Goal: Information Seeking & Learning: Learn about a topic

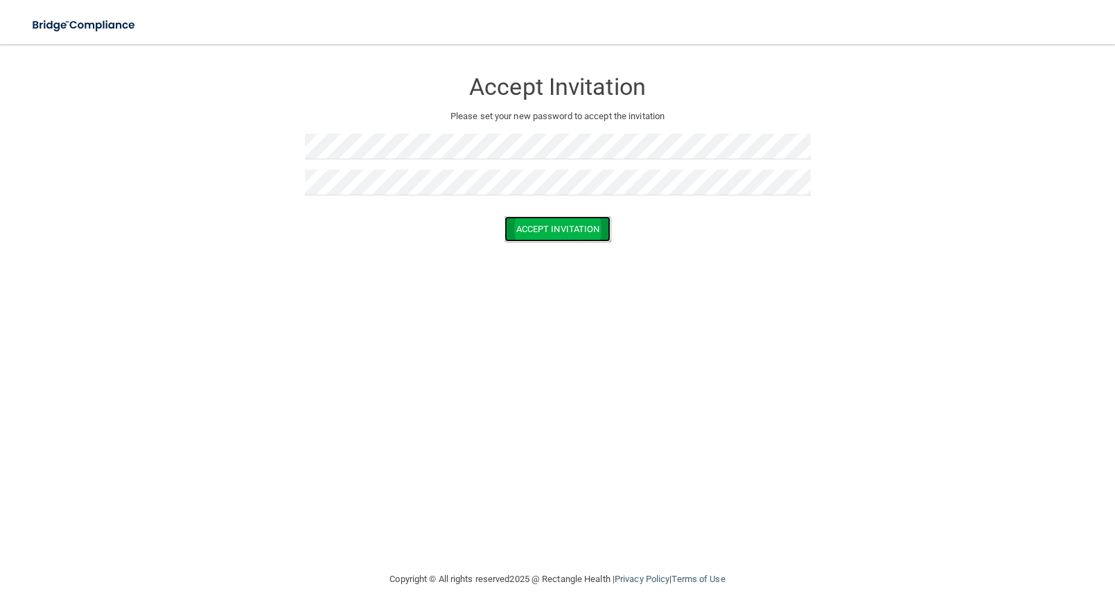
click at [600, 230] on button "Accept Invitation" at bounding box center [558, 229] width 107 height 26
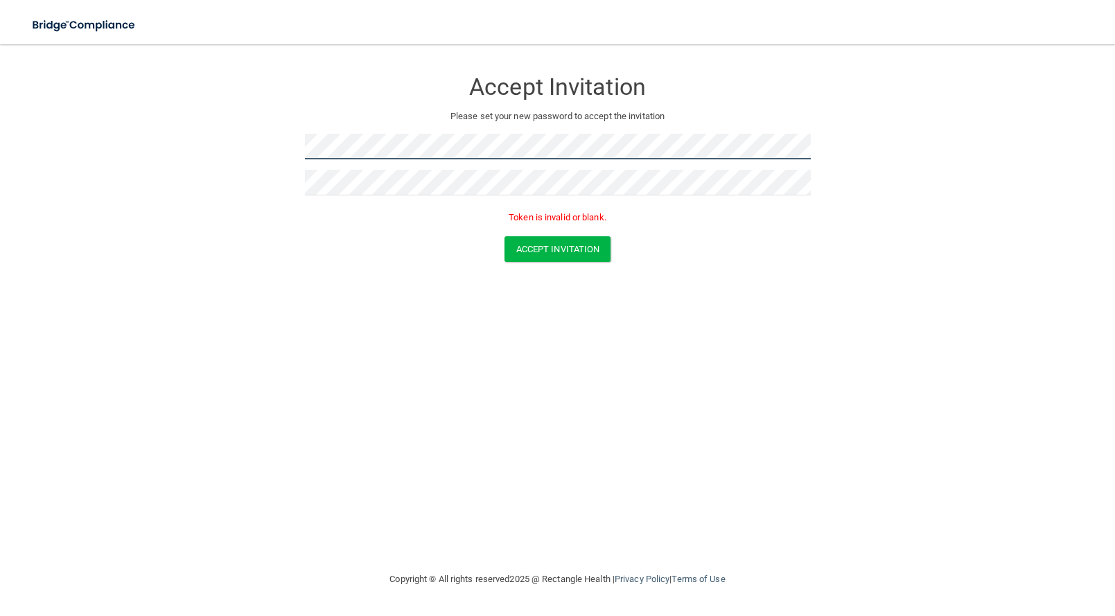
click at [406, 154] on div at bounding box center [558, 152] width 506 height 36
drag, startPoint x: 424, startPoint y: 159, endPoint x: 297, endPoint y: 149, distance: 127.3
click at [297, 149] on form "Accept Invitation Please set your new password to accept the invitation Token i…" at bounding box center [558, 168] width 1060 height 220
click at [610, 245] on button "Accept Invitation" at bounding box center [558, 249] width 107 height 26
click at [280, 154] on form "Accept Invitation Please set your new password to accept the invitation Token i…" at bounding box center [558, 168] width 1060 height 220
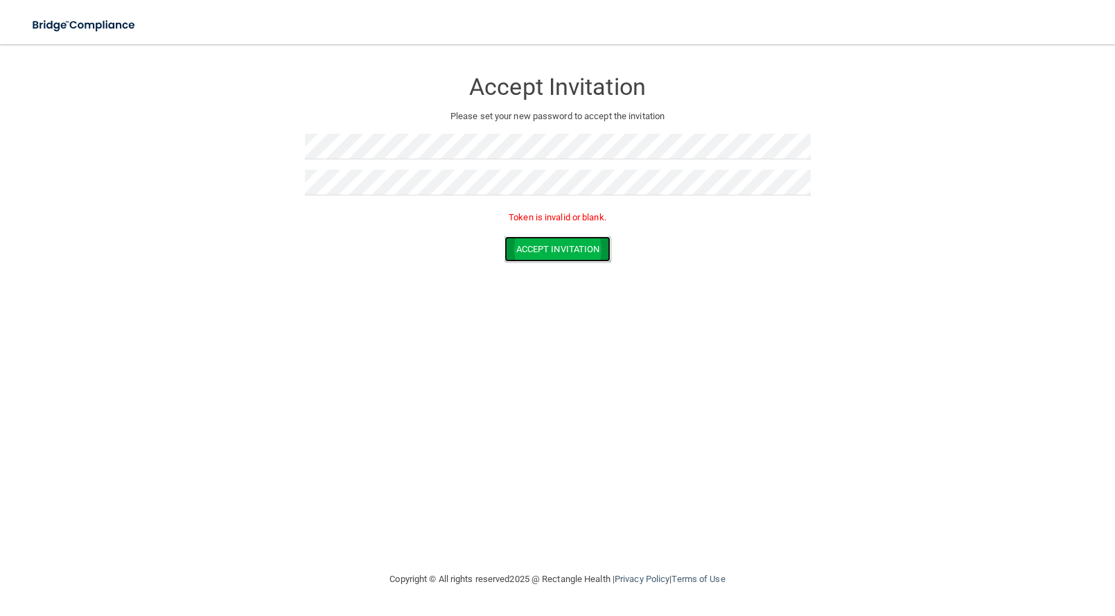
click at [571, 250] on button "Accept Invitation" at bounding box center [558, 249] width 107 height 26
click at [283, 146] on form "Accept Invitation Please set your new password to accept the invitation Token i…" at bounding box center [558, 168] width 1060 height 220
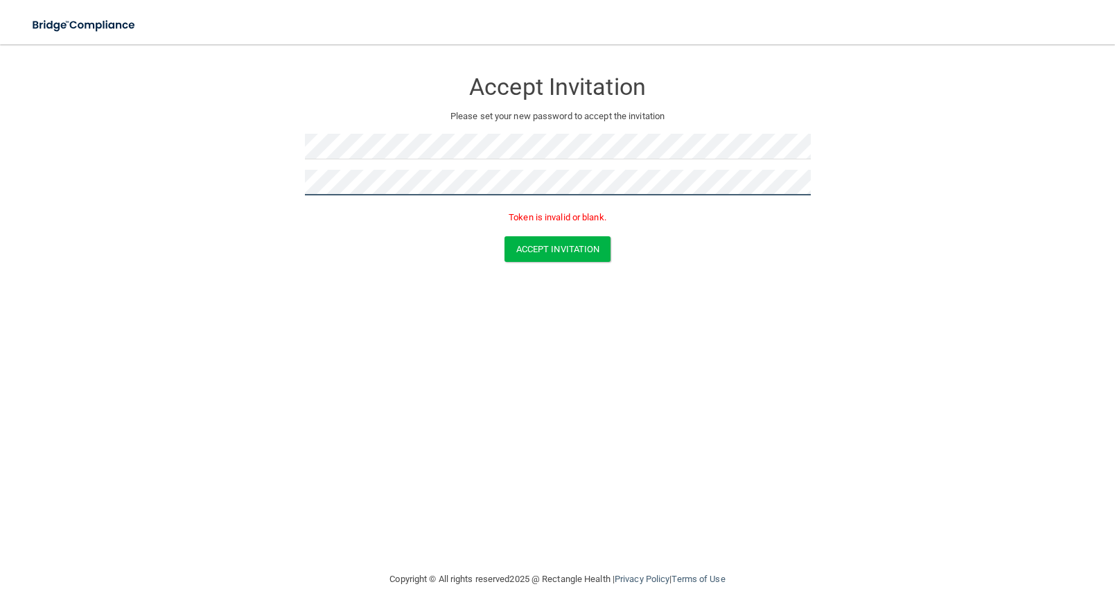
click at [505, 236] on button "Accept Invitation" at bounding box center [558, 249] width 107 height 26
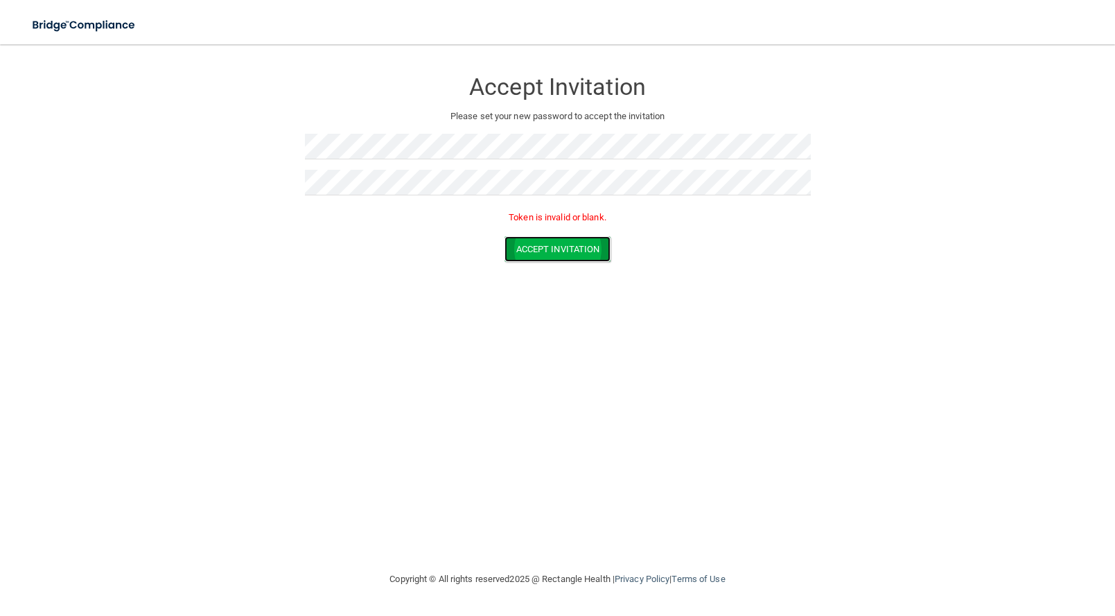
click at [598, 236] on button "Accept Invitation" at bounding box center [558, 249] width 107 height 26
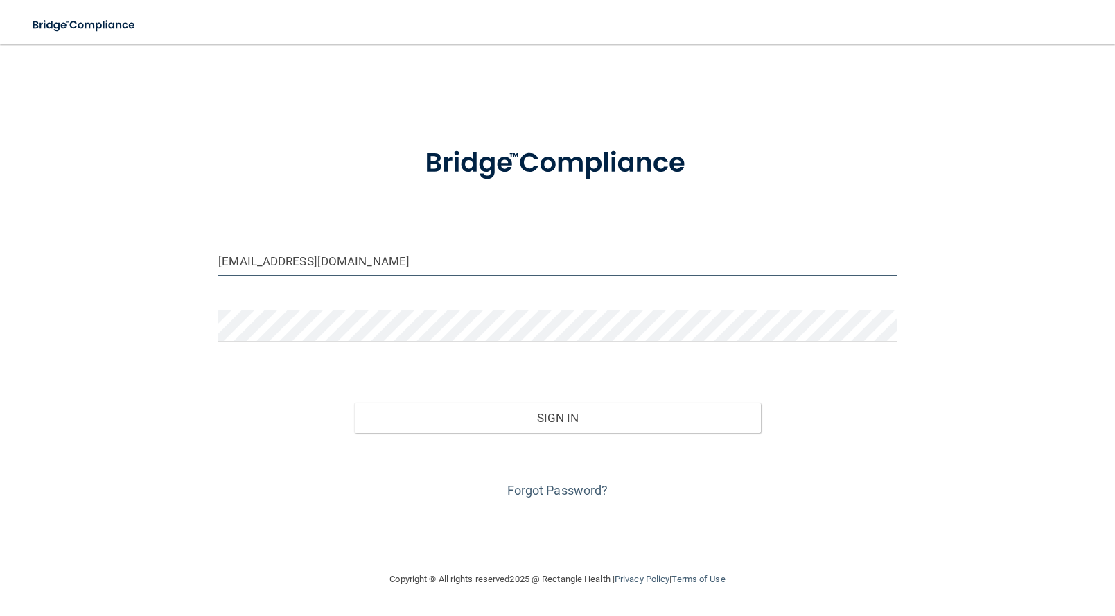
click at [489, 272] on input "[EMAIL_ADDRESS][DOMAIN_NAME]" at bounding box center [557, 260] width 679 height 31
drag, startPoint x: 380, startPoint y: 266, endPoint x: 163, endPoint y: 258, distance: 217.1
click at [163, 258] on div "[EMAIL_ADDRESS][DOMAIN_NAME] Invalid email/password. You don't have permission …" at bounding box center [558, 307] width 1060 height 499
type input "[EMAIL_ADDRESS][DOMAIN_NAME]"
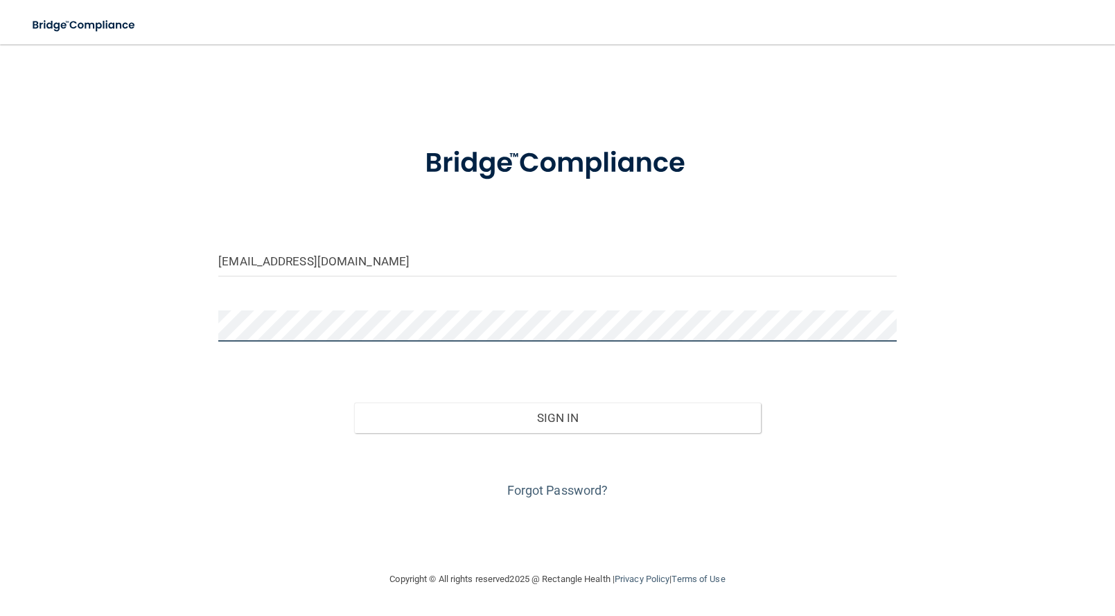
click at [214, 324] on div at bounding box center [558, 332] width 700 height 42
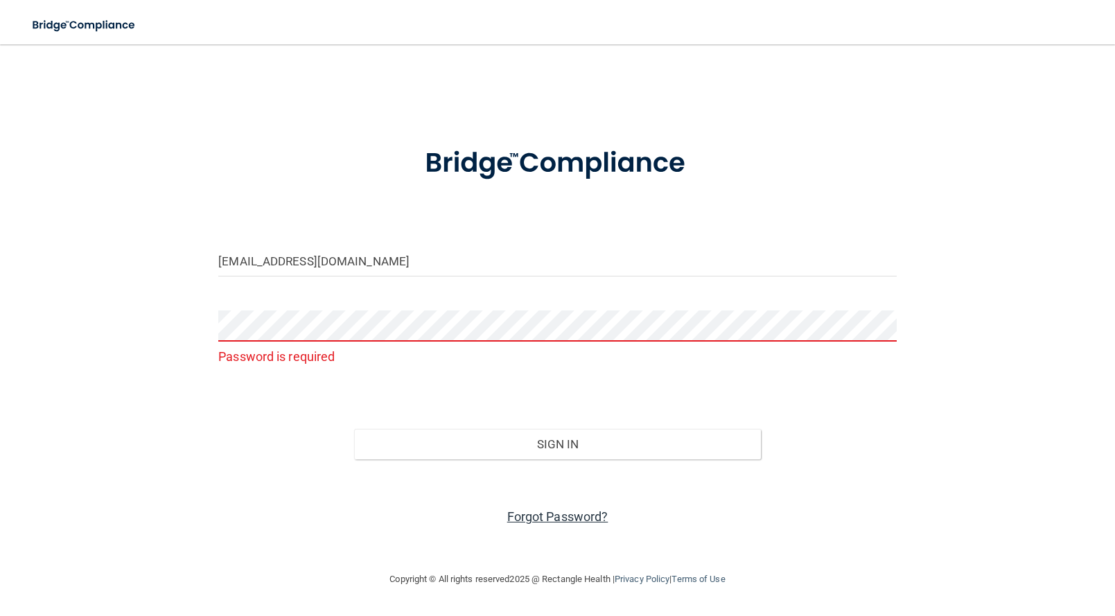
click at [531, 515] on link "Forgot Password?" at bounding box center [557, 517] width 101 height 15
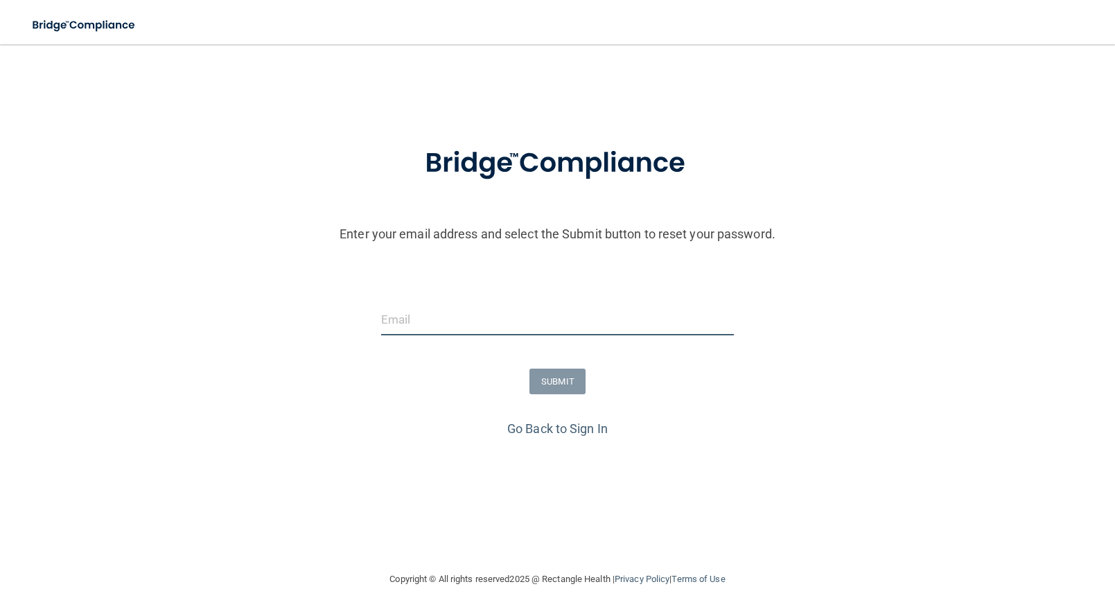
click at [456, 324] on input "email" at bounding box center [558, 319] width 354 height 31
type input "[EMAIL_ADDRESS][DOMAIN_NAME]"
click at [557, 379] on button "SUBMIT" at bounding box center [558, 382] width 56 height 26
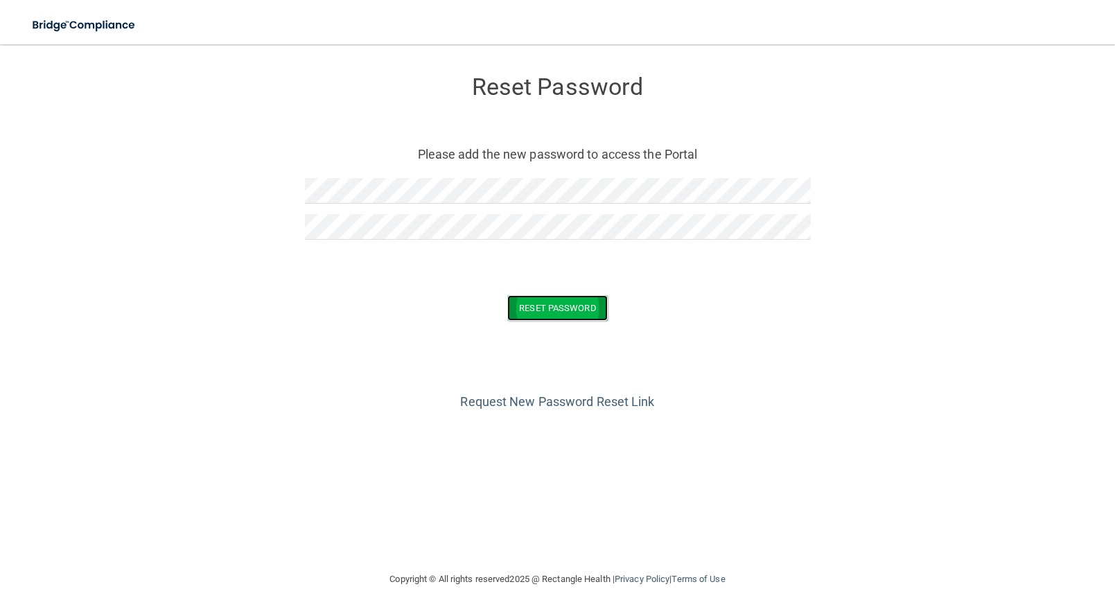
click at [587, 299] on button "Reset Password" at bounding box center [557, 308] width 100 height 26
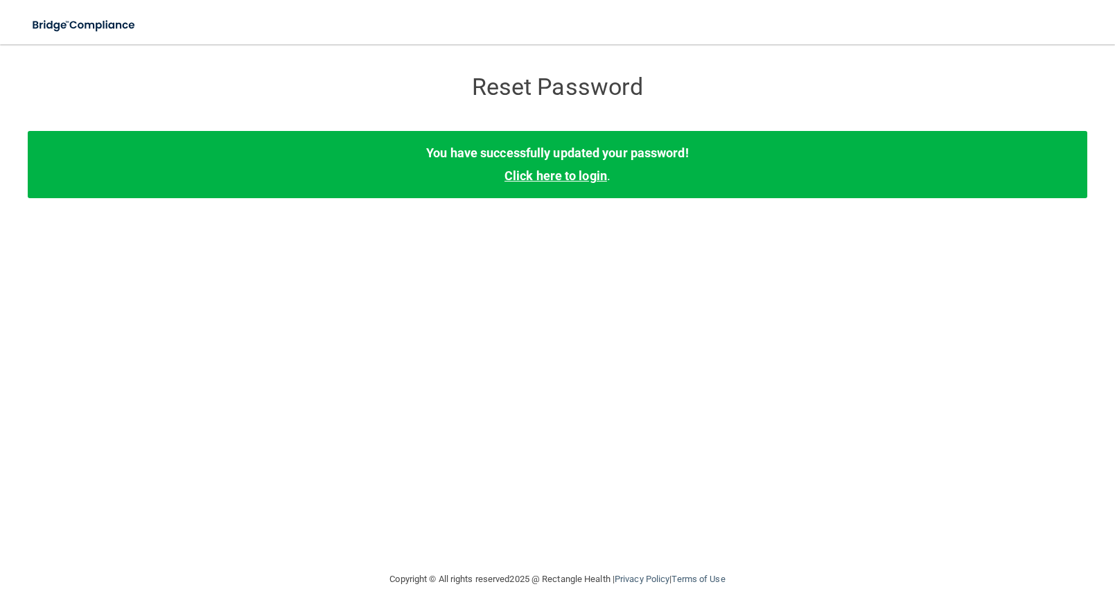
click at [566, 173] on link "Click here to login" at bounding box center [556, 175] width 103 height 15
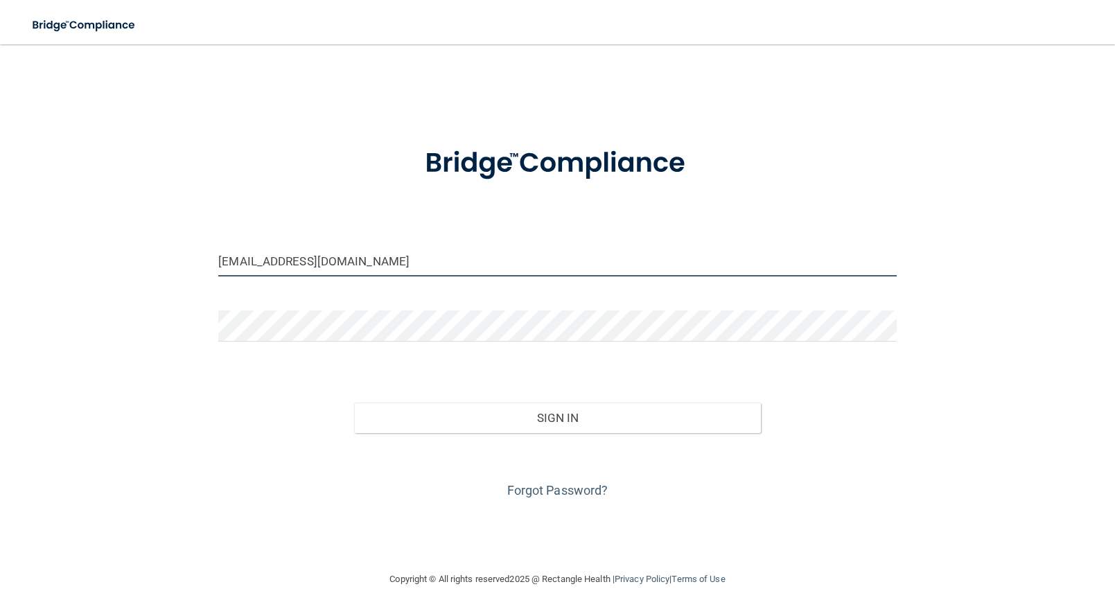
click at [497, 259] on input "[EMAIL_ADDRESS][DOMAIN_NAME]" at bounding box center [557, 260] width 679 height 31
drag, startPoint x: 497, startPoint y: 259, endPoint x: 191, endPoint y: 275, distance: 306.8
click at [191, 275] on div "[EMAIL_ADDRESS][DOMAIN_NAME] Invalid email/password. You don't have permission …" at bounding box center [558, 307] width 1060 height 499
type input "[EMAIL_ADDRESS][DOMAIN_NAME]"
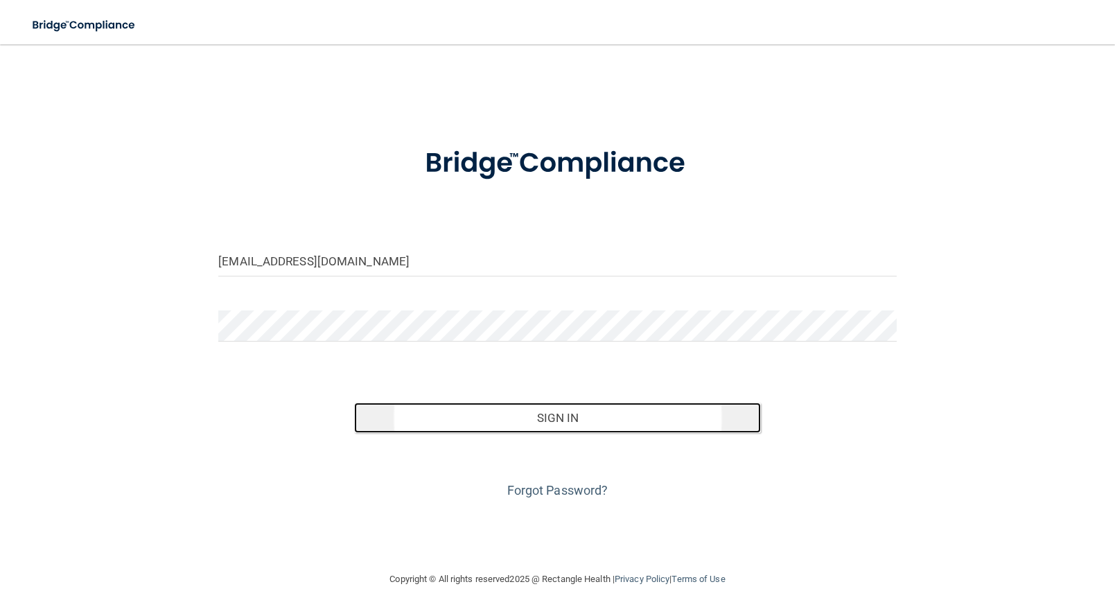
click at [521, 419] on button "Sign In" at bounding box center [557, 418] width 407 height 31
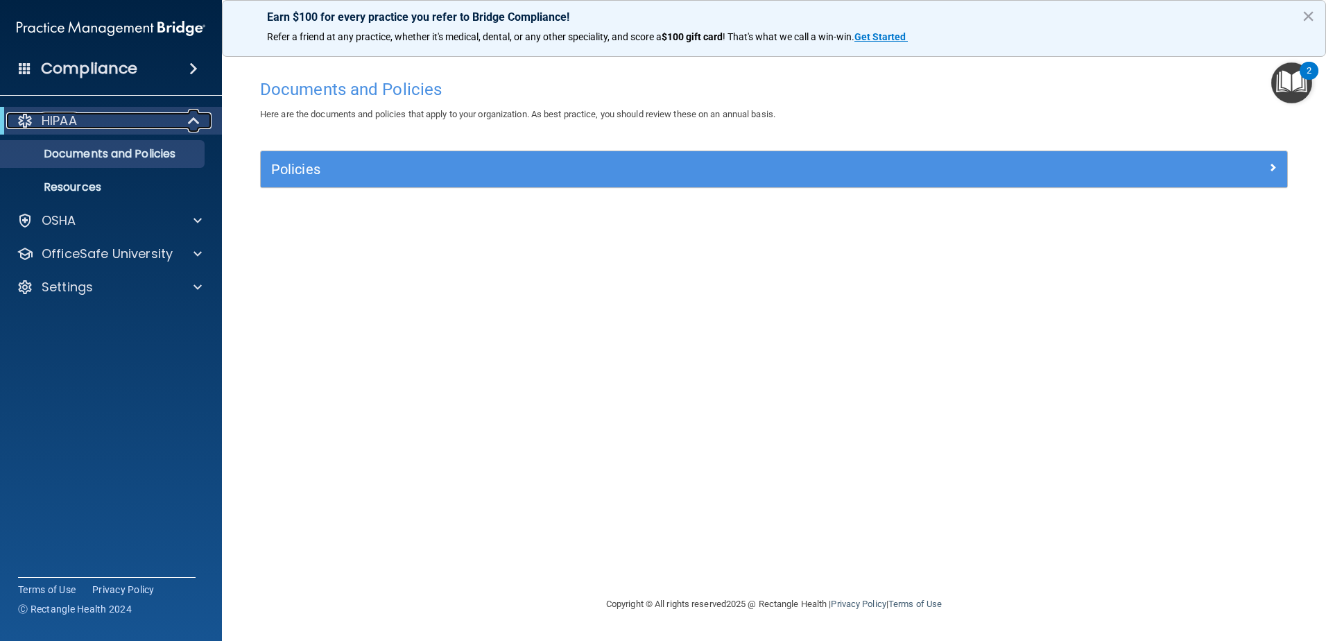
click at [184, 112] on div at bounding box center [194, 120] width 34 height 17
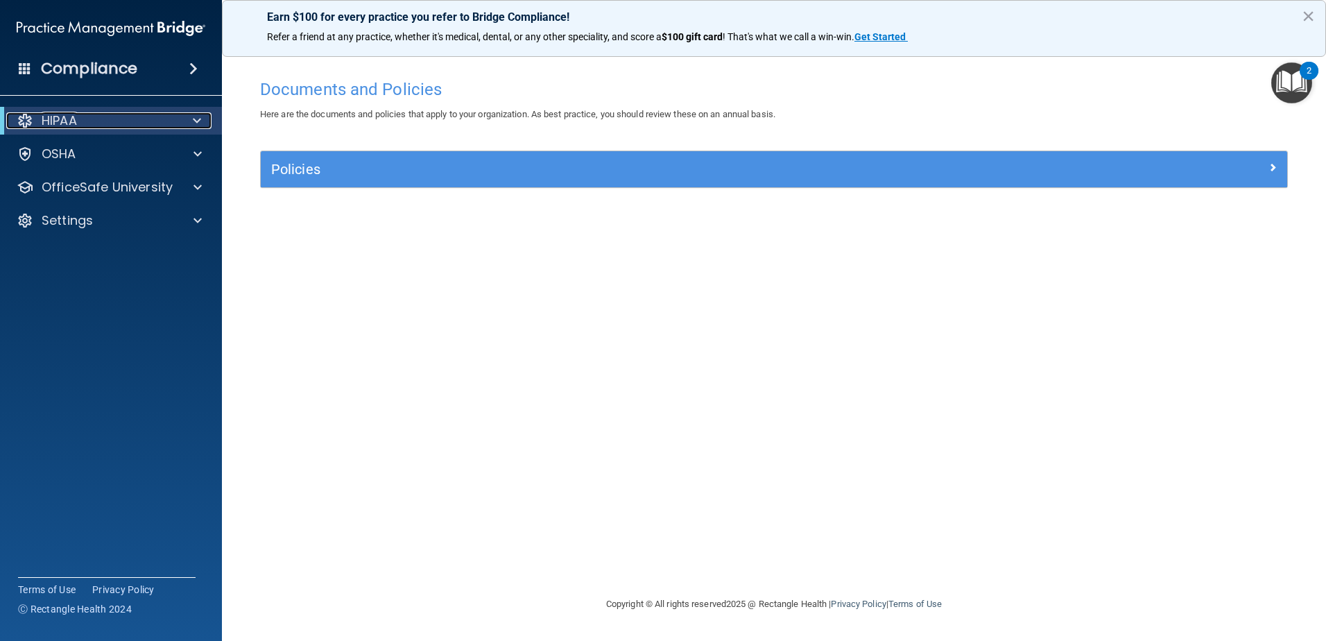
click at [184, 112] on div at bounding box center [194, 120] width 34 height 17
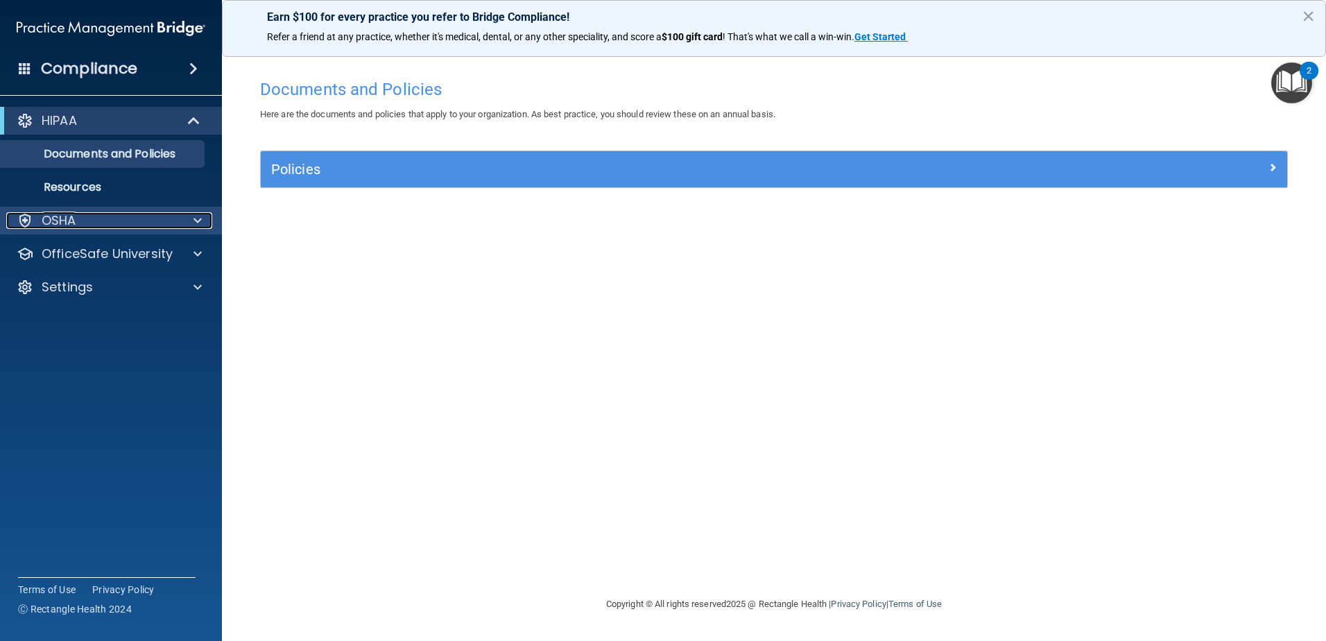
click at [196, 215] on span at bounding box center [197, 220] width 8 height 17
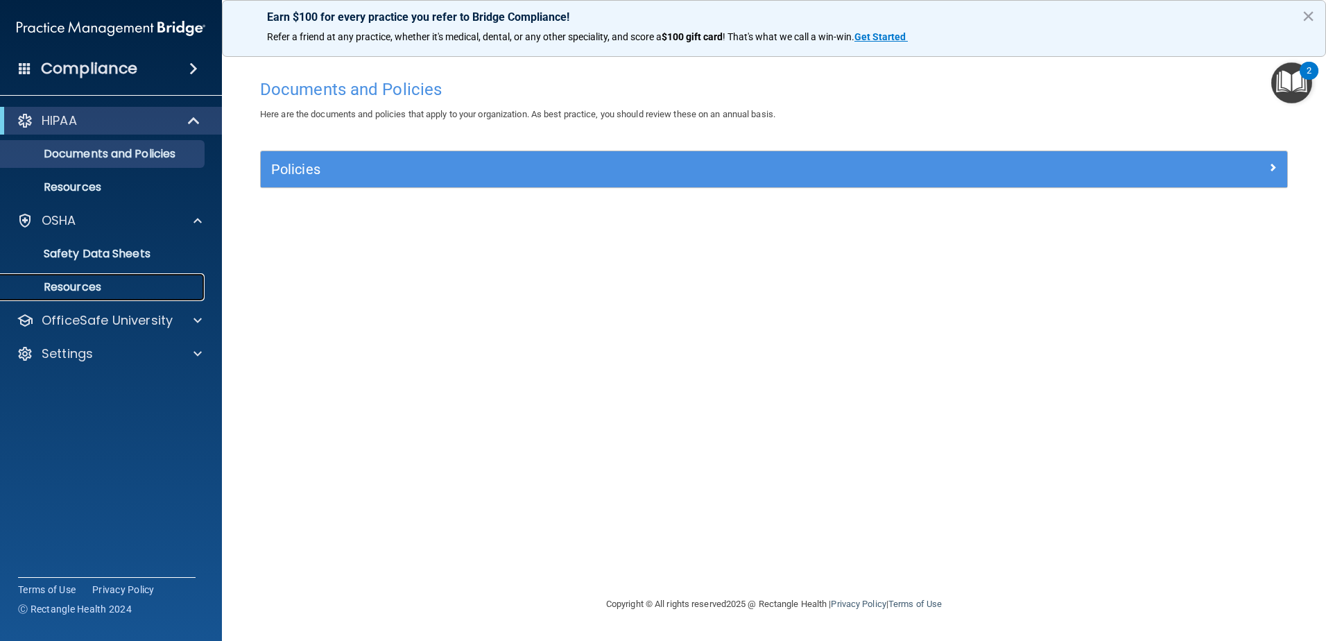
click at [131, 288] on p "Resources" at bounding box center [103, 287] width 189 height 14
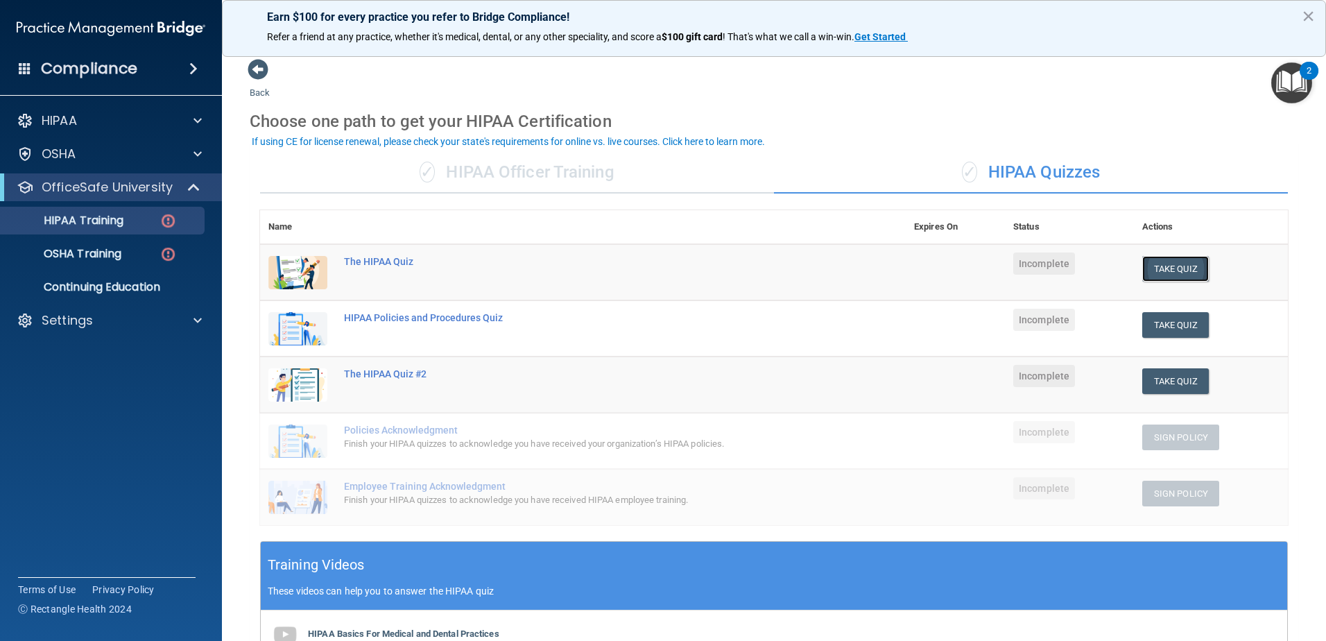
click at [1189, 279] on button "Take Quiz" at bounding box center [1175, 269] width 67 height 26
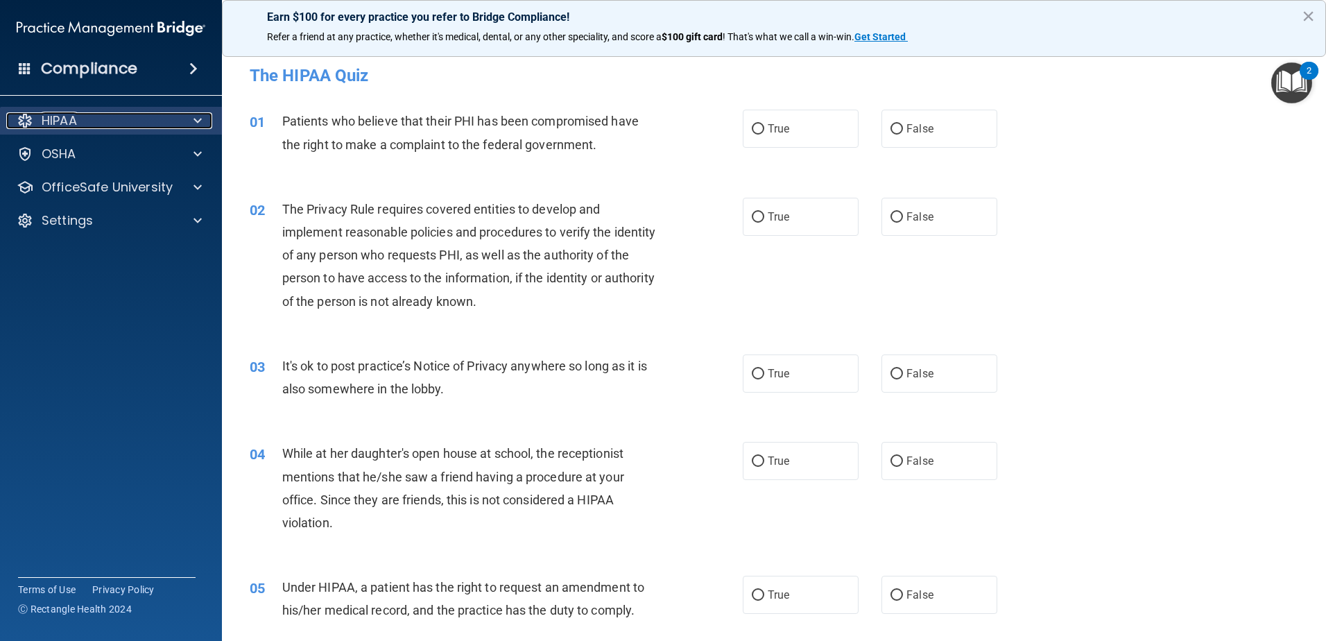
click at [182, 118] on div at bounding box center [195, 120] width 35 height 17
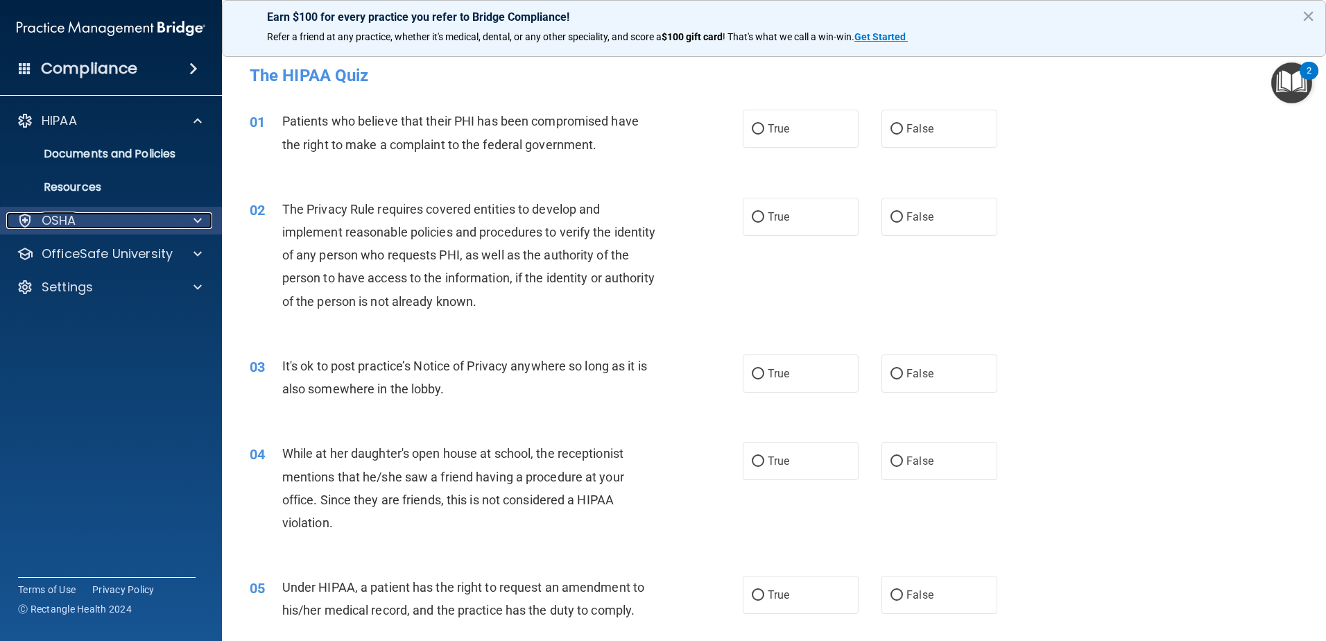
click at [157, 214] on div "OSHA" at bounding box center [92, 220] width 172 height 17
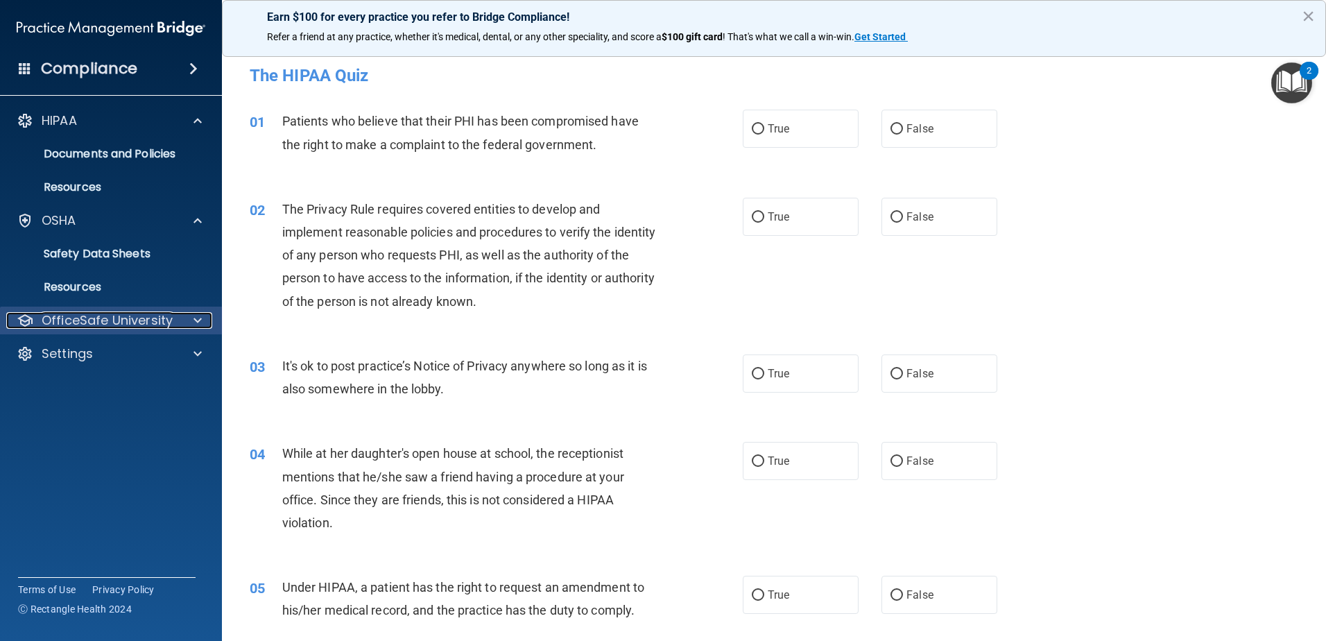
click at [181, 316] on div at bounding box center [195, 320] width 35 height 17
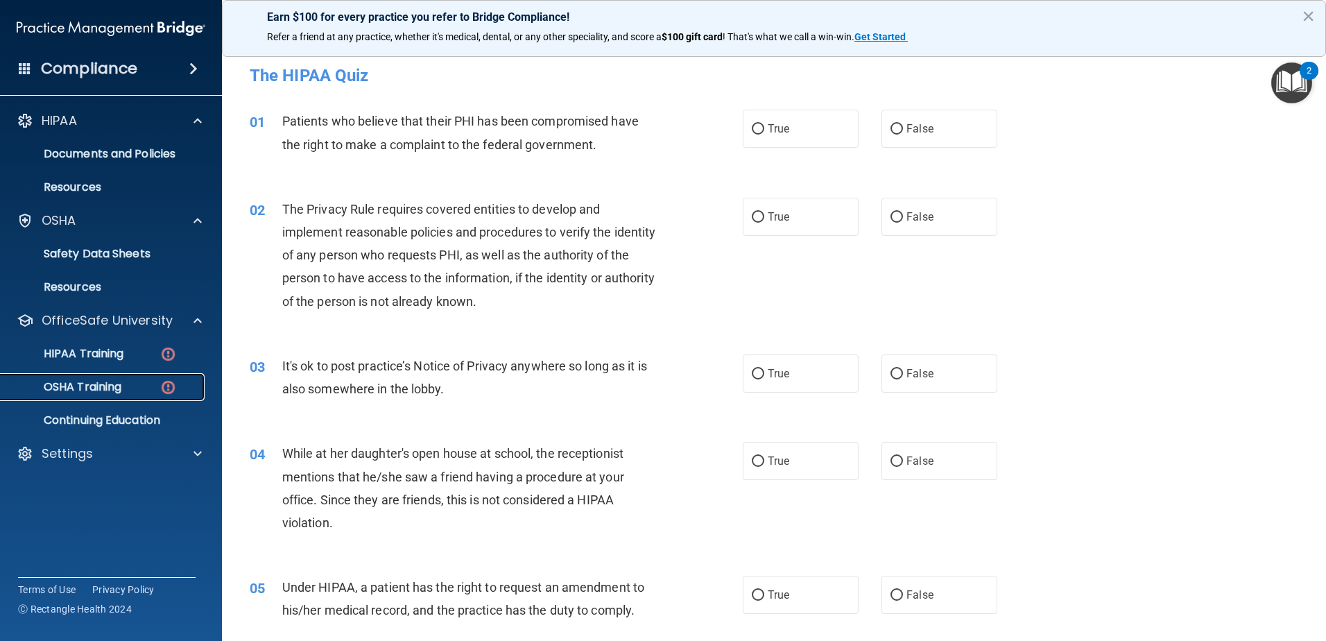
click at [130, 388] on div "OSHA Training" at bounding box center [103, 387] width 189 height 14
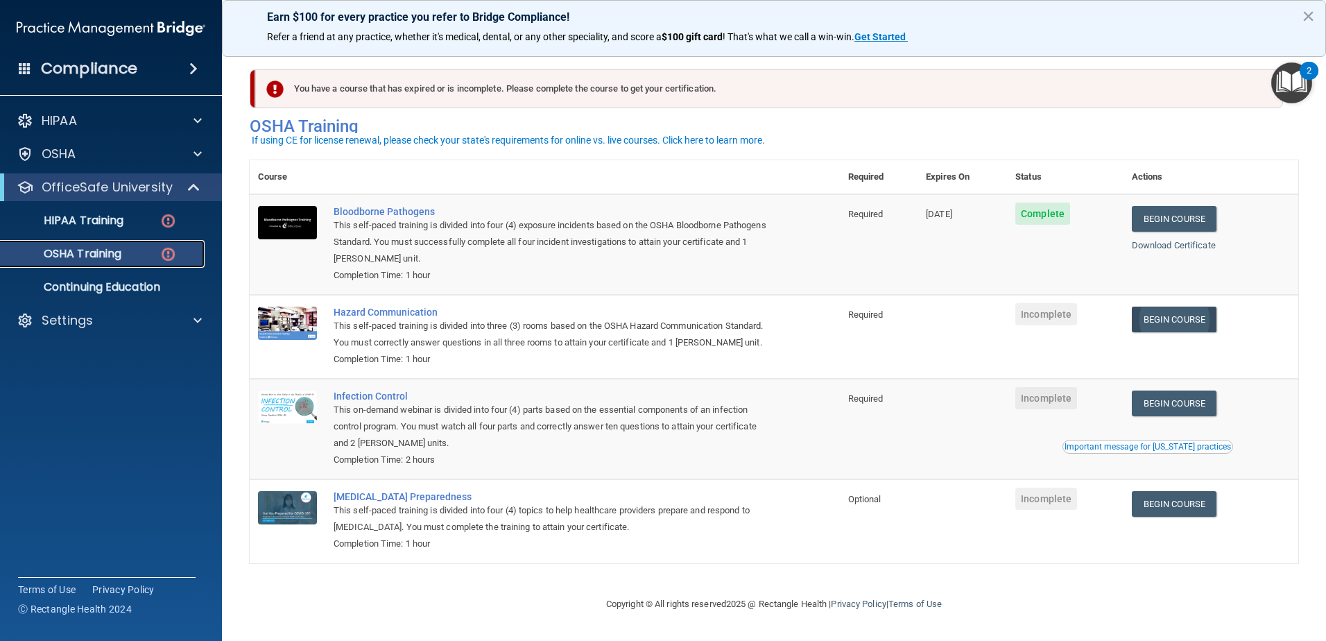
scroll to position [14, 0]
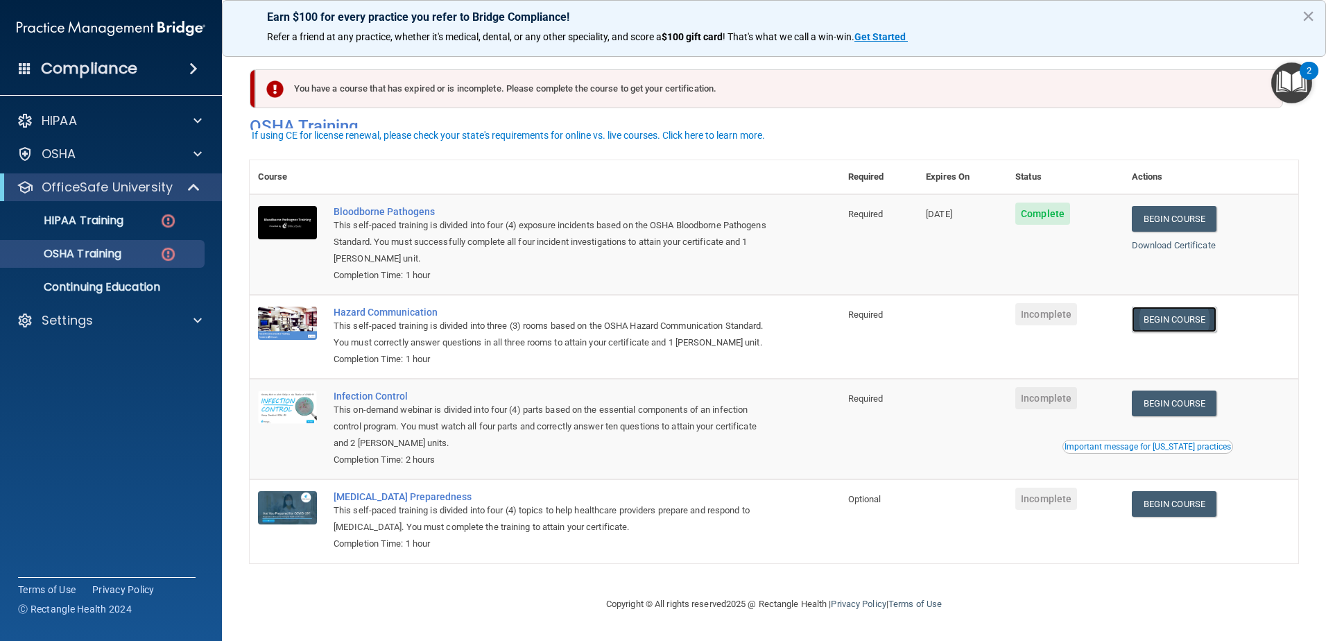
click at [1163, 306] on link "Begin Course" at bounding box center [1173, 319] width 85 height 26
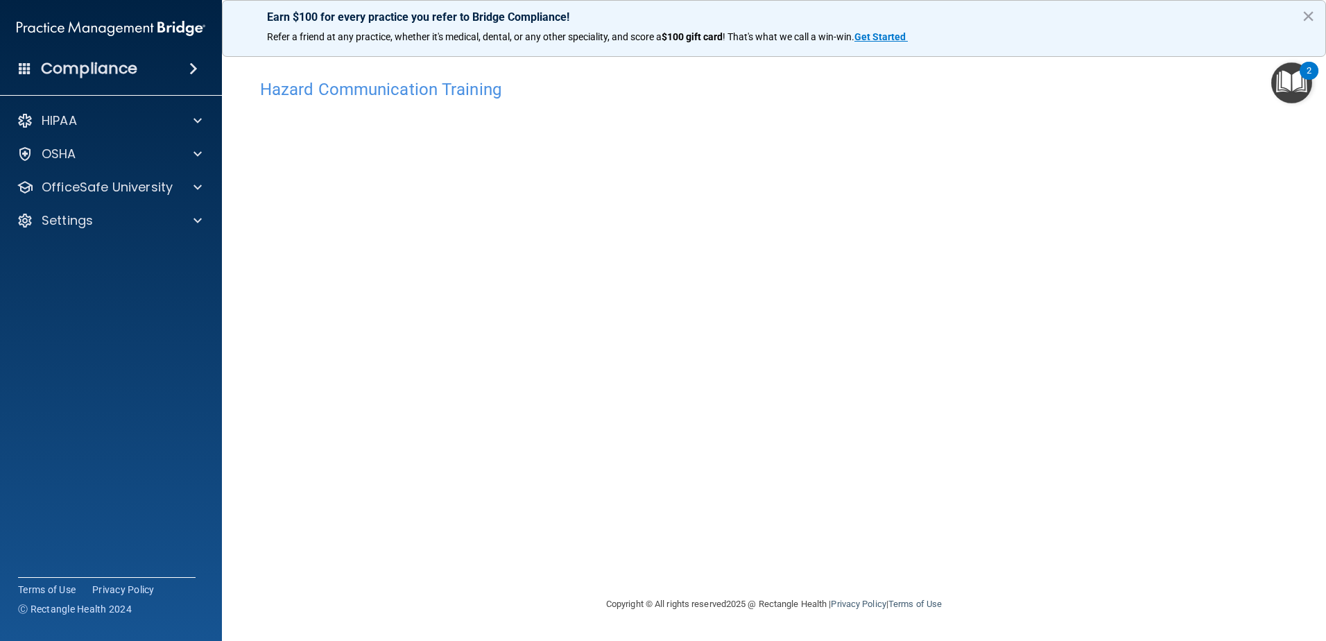
click at [1305, 93] on img "Open Resource Center, 2 new notifications" at bounding box center [1291, 82] width 41 height 41
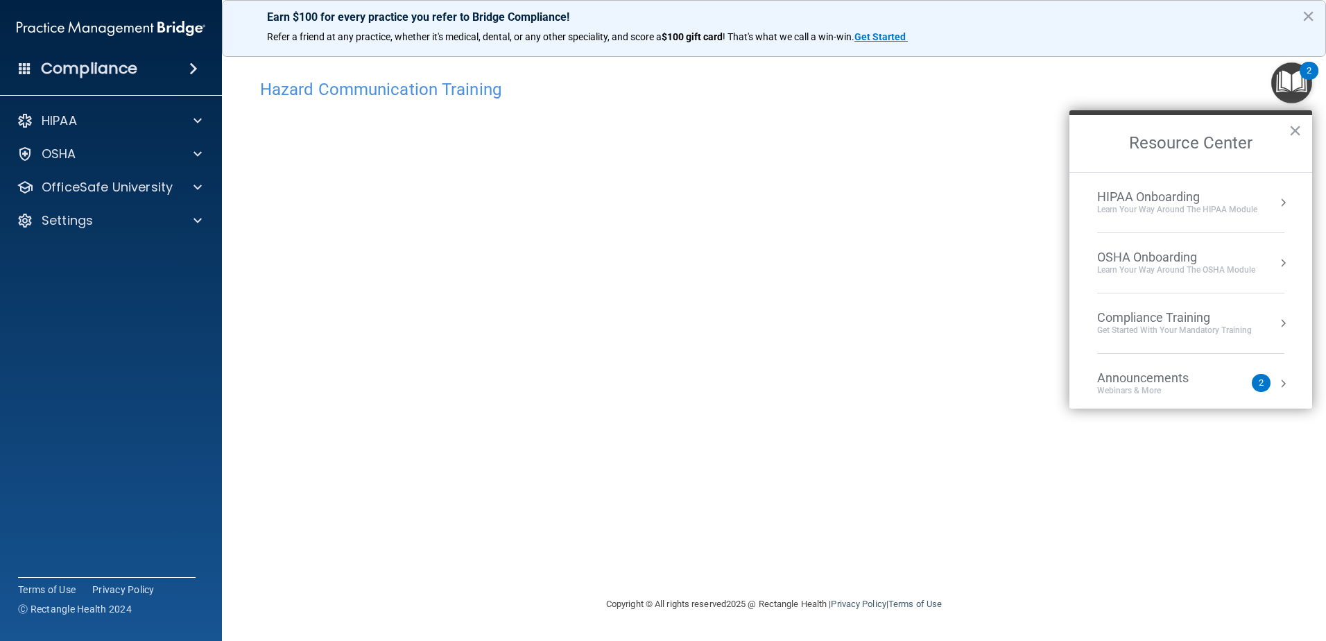
click at [1038, 266] on div "Hazard Communication Training This course doesn’t expire until . Are you sure y…" at bounding box center [774, 333] width 1048 height 523
click at [1297, 71] on img "Open Resource Center, 2 new notifications" at bounding box center [1291, 82] width 41 height 41
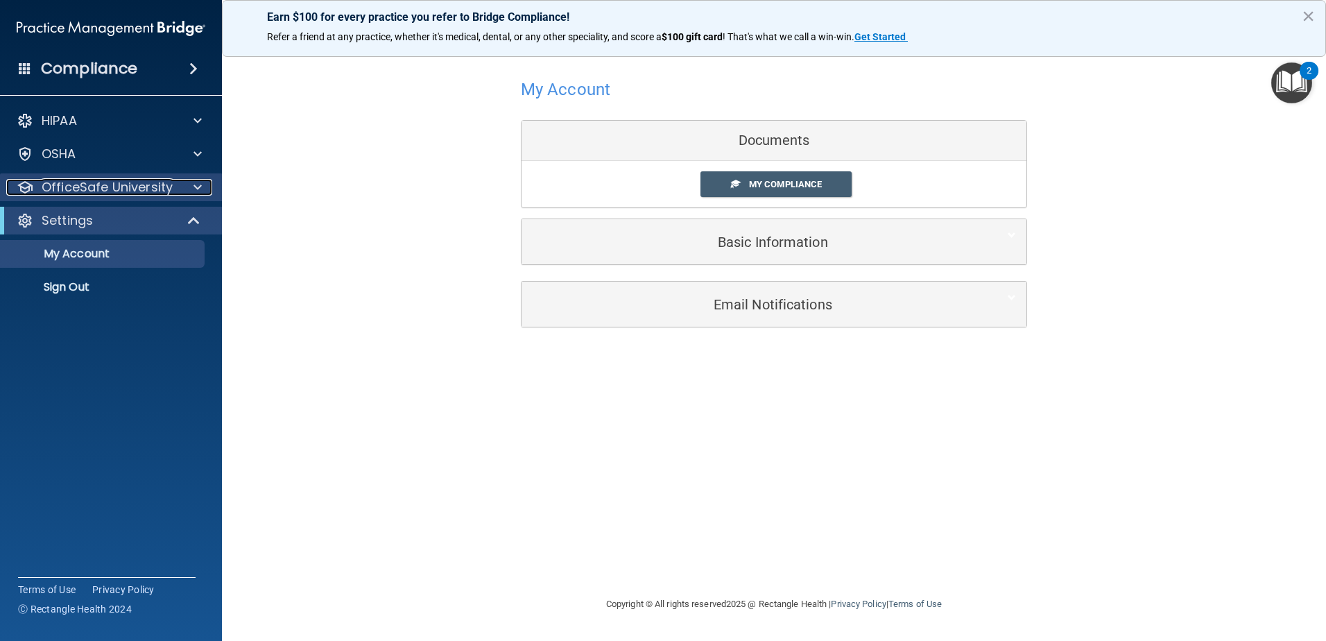
click at [200, 191] on span at bounding box center [197, 187] width 8 height 17
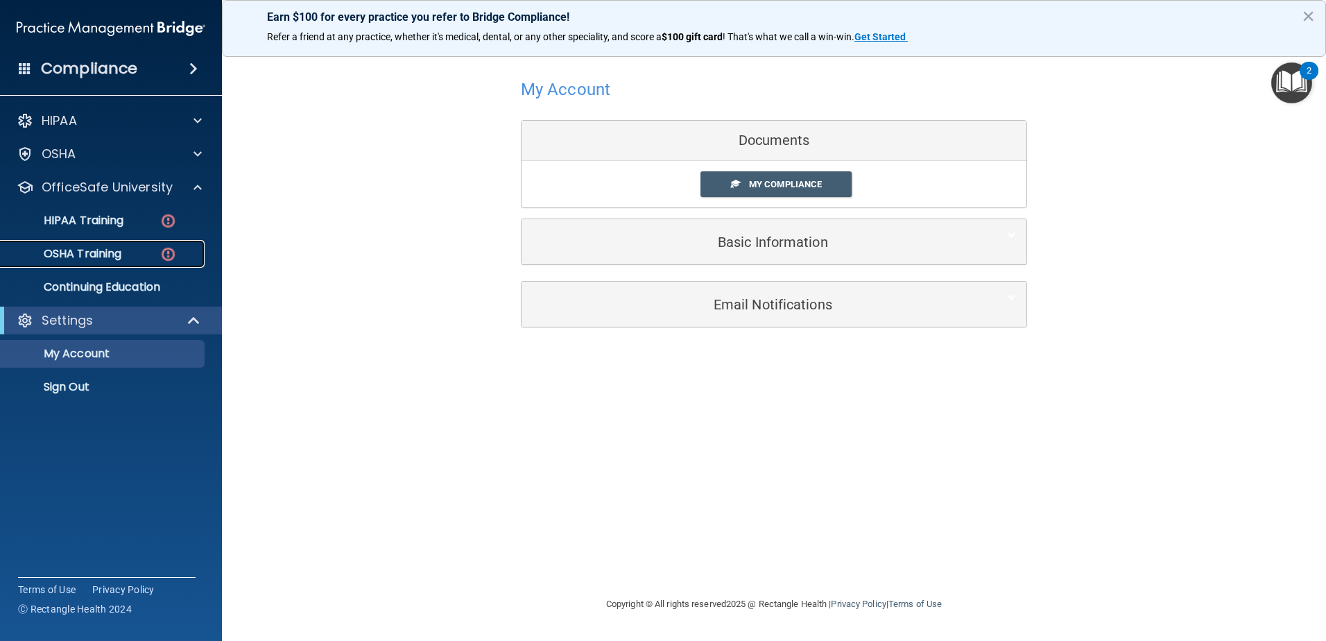
click at [112, 255] on p "OSHA Training" at bounding box center [65, 254] width 112 height 14
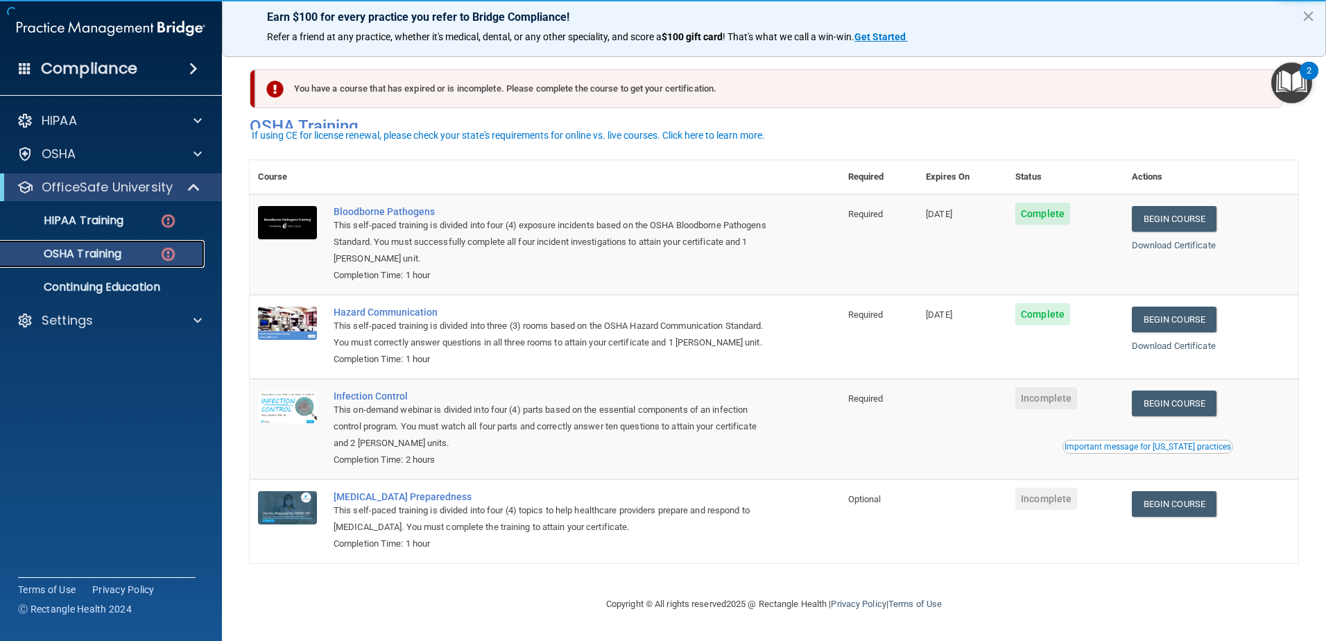
scroll to position [14, 0]
